Goal: Obtain resource: Obtain resource

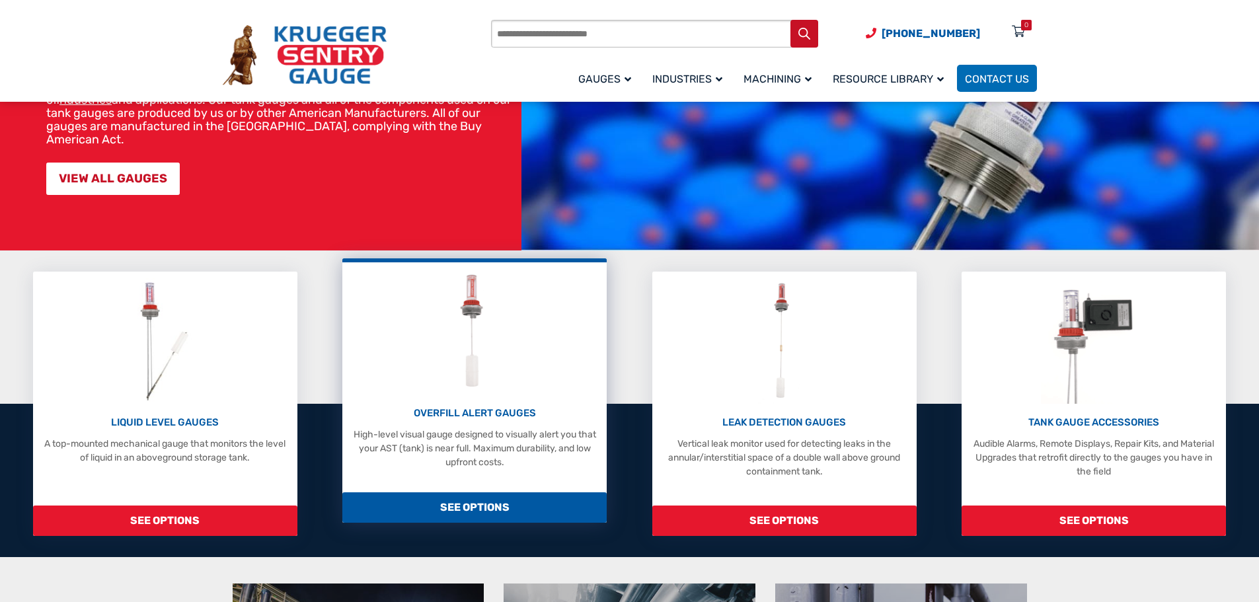
scroll to position [198, 0]
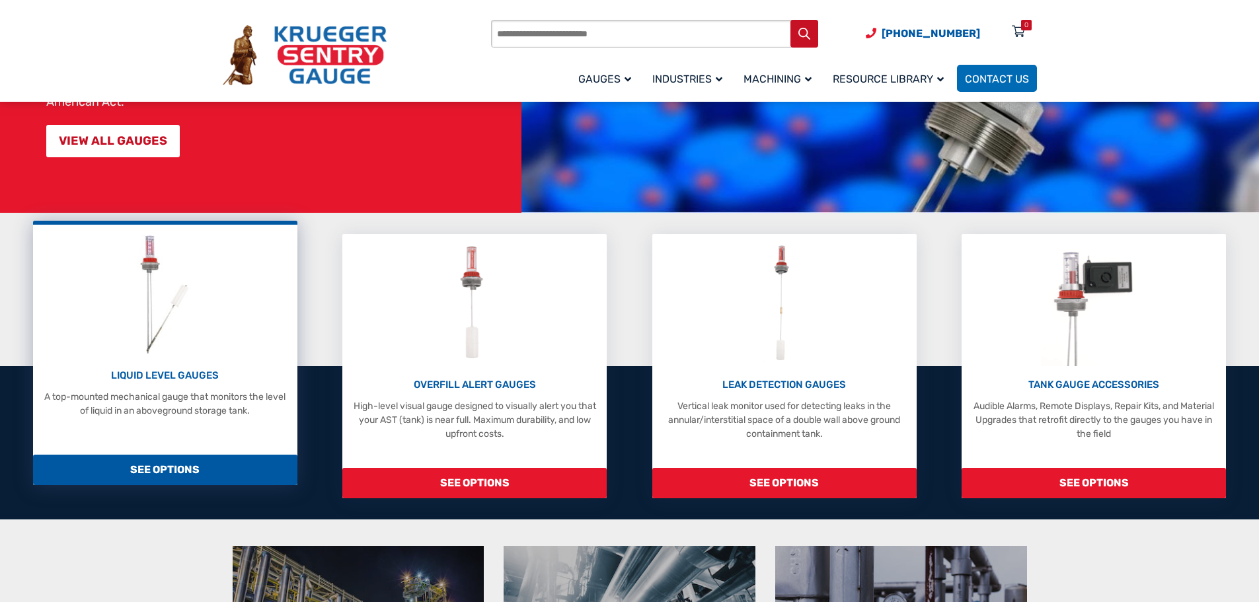
click at [164, 272] on img at bounding box center [165, 294] width 70 height 126
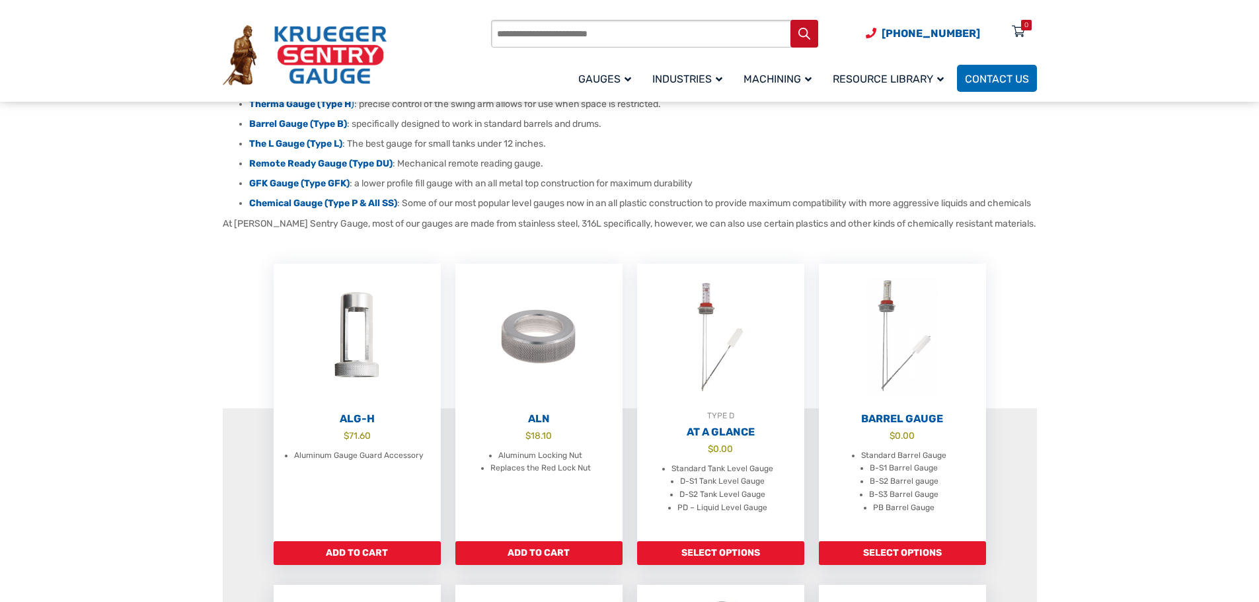
scroll to position [264, 0]
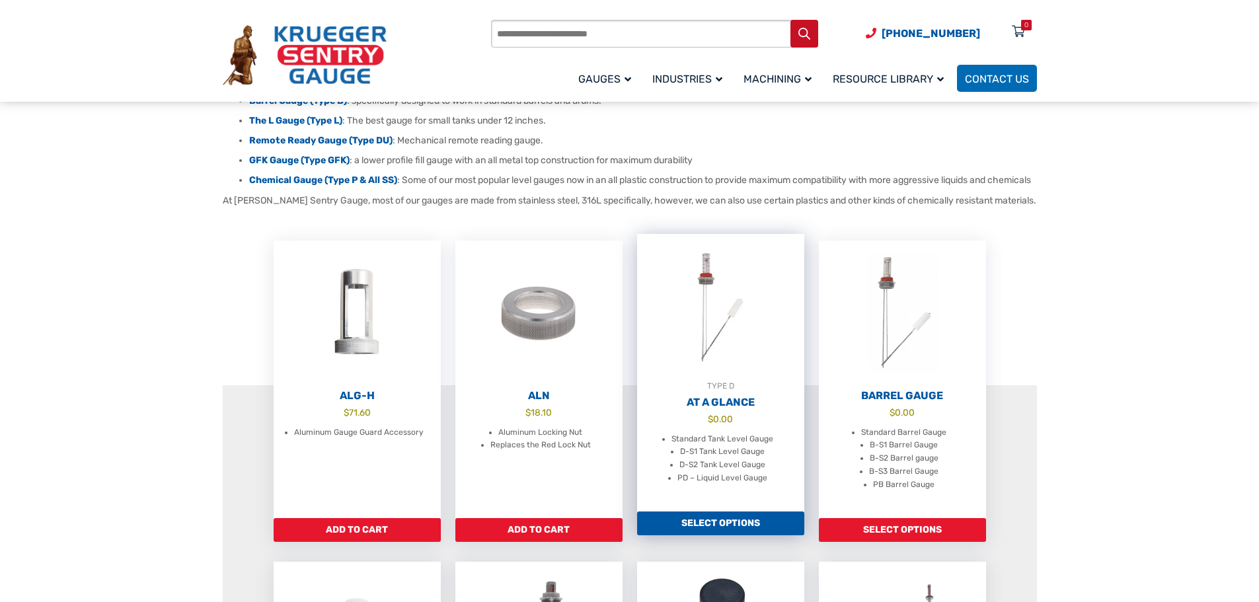
click at [695, 297] on img at bounding box center [720, 306] width 167 height 145
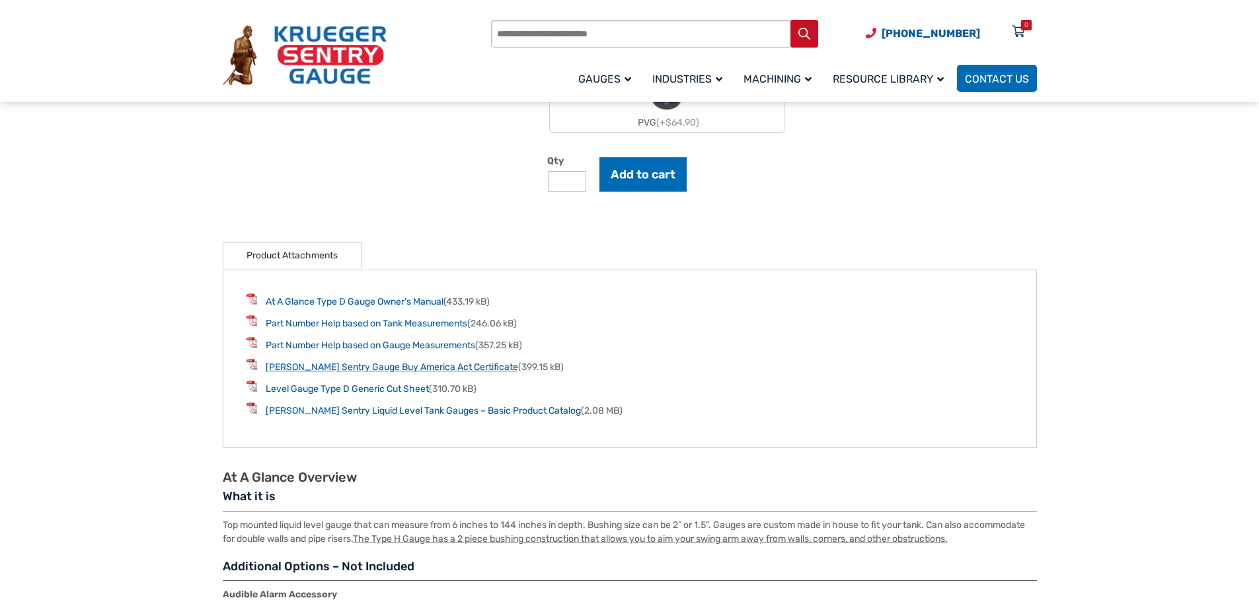
scroll to position [1520, 0]
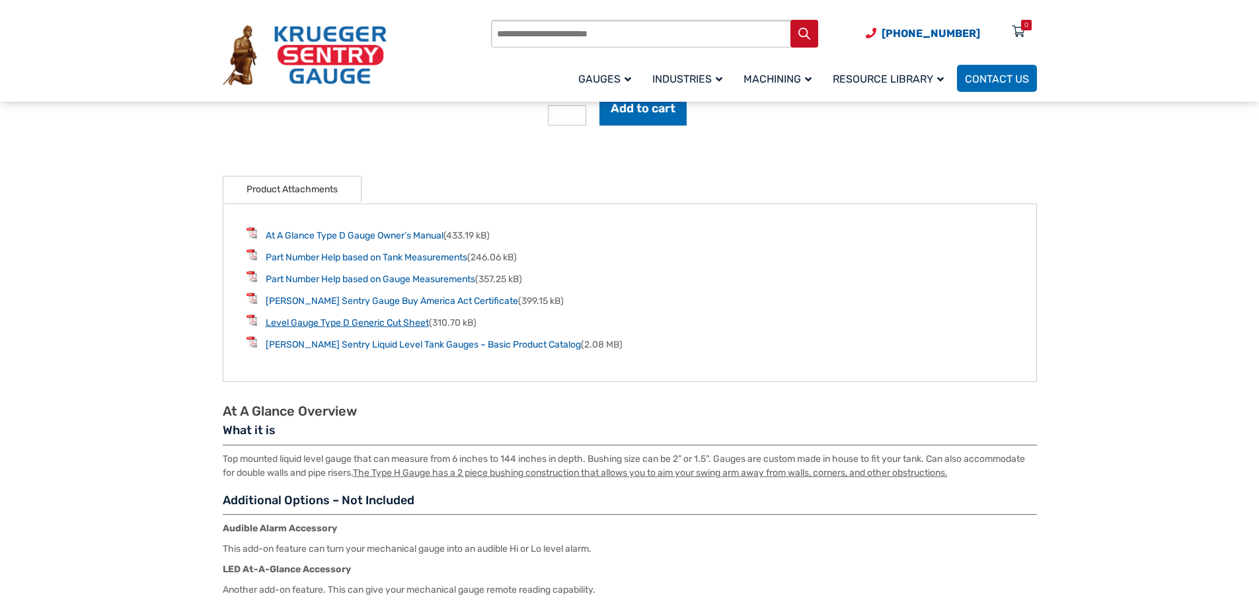
click at [360, 323] on link "Level Gauge Type D Generic Cut Sheet" at bounding box center [347, 322] width 163 height 11
click at [364, 348] on link "[PERSON_NAME] Sentry Liquid Level Tank Gauges – Basic Product Catalog" at bounding box center [423, 344] width 315 height 11
